Goal: Find specific page/section: Find specific page/section

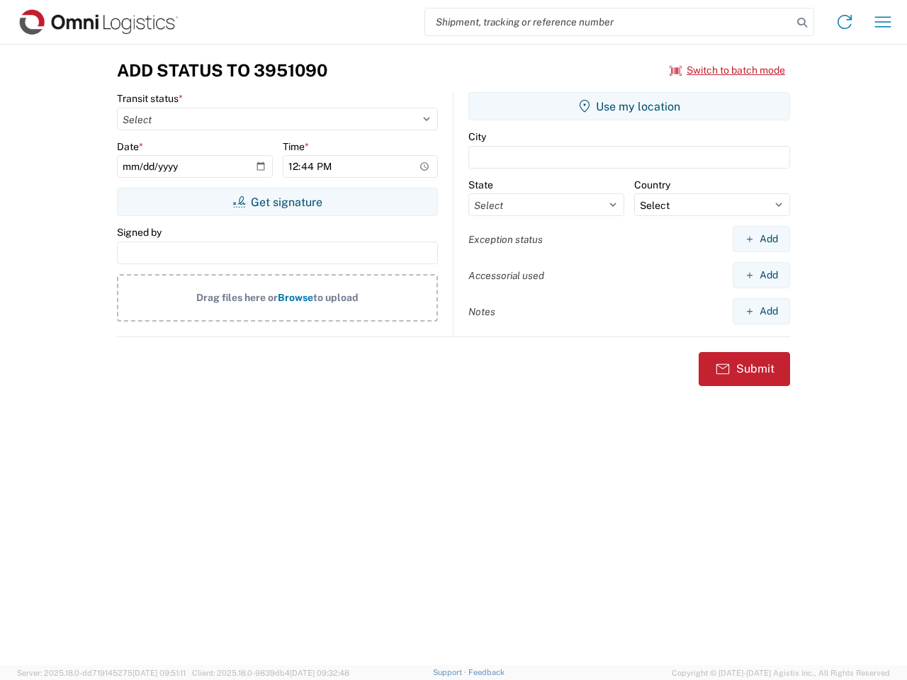
click at [609, 22] on input "search" at bounding box center [608, 22] width 367 height 27
click at [802, 23] on icon at bounding box center [802, 23] width 20 height 20
click at [845, 22] on icon at bounding box center [844, 22] width 23 height 23
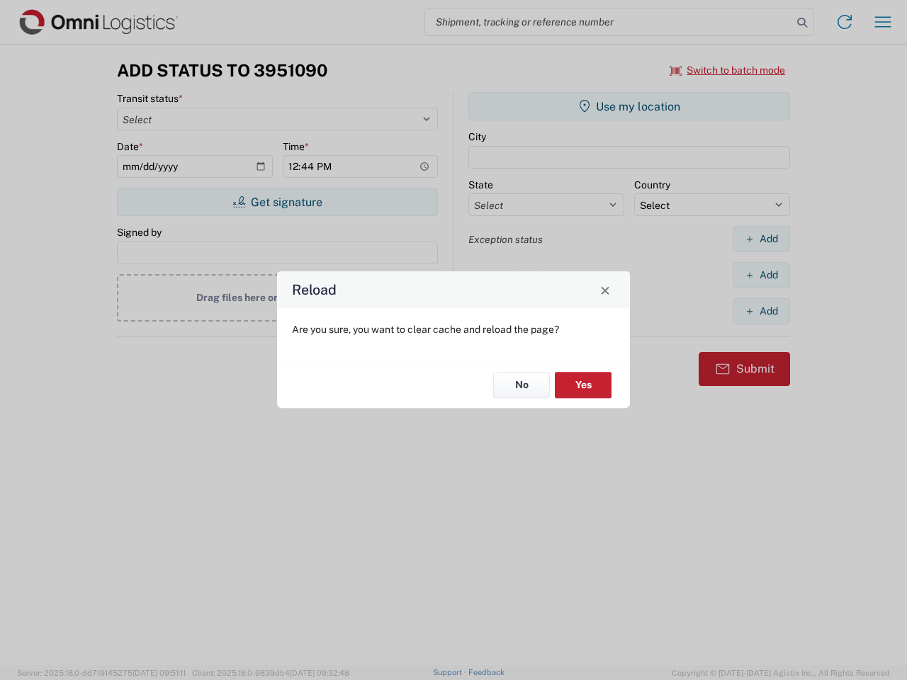
click at [883, 22] on div "Reload Are you sure, you want to clear cache and reload the page? No Yes" at bounding box center [453, 340] width 907 height 680
click at [728, 70] on div "Reload Are you sure, you want to clear cache and reload the page? No Yes" at bounding box center [453, 340] width 907 height 680
click at [277, 202] on div "Reload Are you sure, you want to clear cache and reload the page? No Yes" at bounding box center [453, 340] width 907 height 680
click at [629, 106] on div "Reload Are you sure, you want to clear cache and reload the page? No Yes" at bounding box center [453, 340] width 907 height 680
click at [761, 239] on div "Reload Are you sure, you want to clear cache and reload the page? No Yes" at bounding box center [453, 340] width 907 height 680
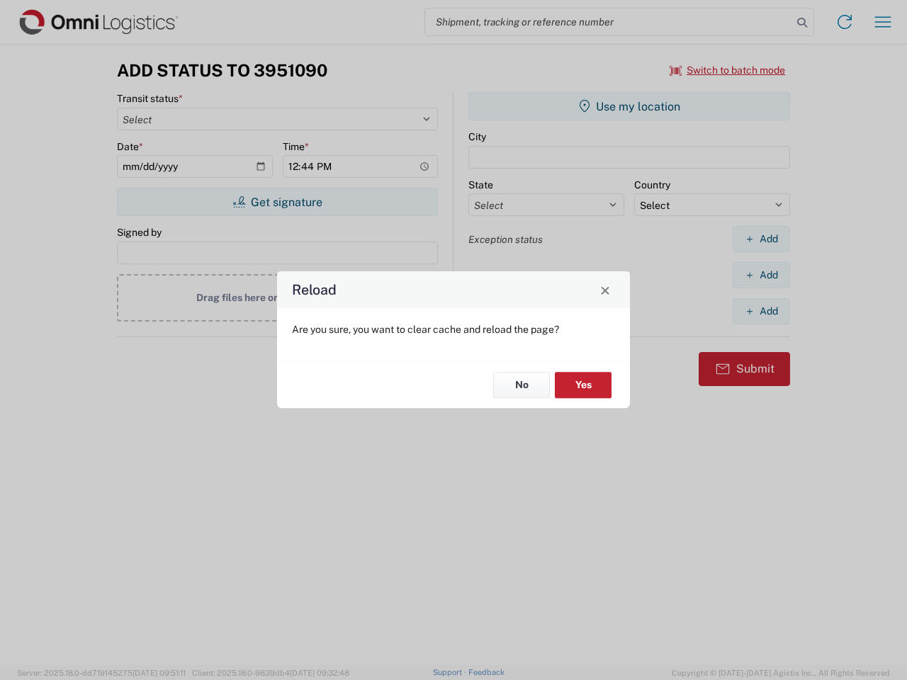
click at [761, 275] on div "Reload Are you sure, you want to clear cache and reload the page? No Yes" at bounding box center [453, 340] width 907 height 680
click at [761, 311] on div "Reload Are you sure, you want to clear cache and reload the page? No Yes" at bounding box center [453, 340] width 907 height 680
